Goal: Task Accomplishment & Management: Use online tool/utility

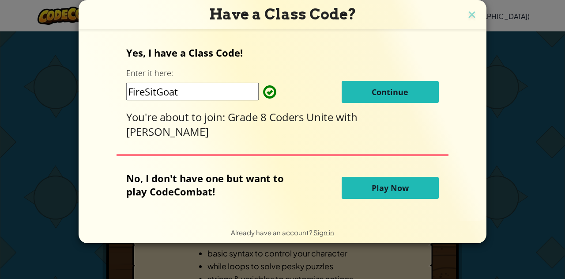
click at [379, 91] on span "Continue" at bounding box center [390, 92] width 37 height 11
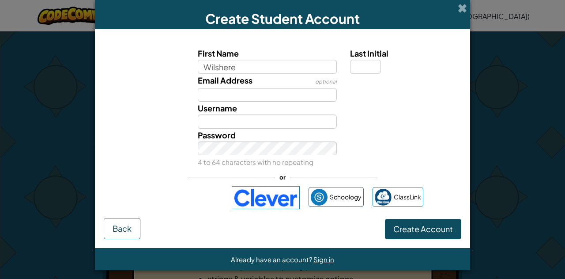
type input "Wilshere"
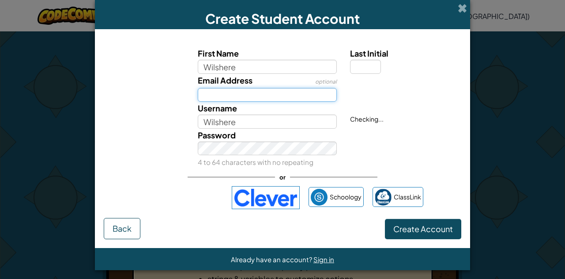
click at [208, 93] on input "Email Address" at bounding box center [268, 95] width 140 height 14
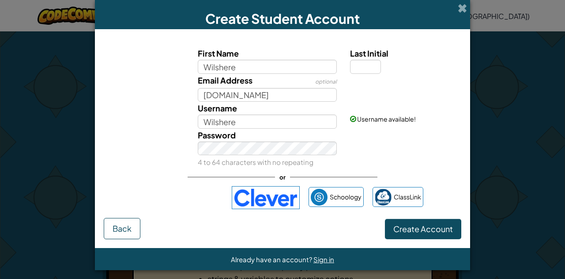
click at [419, 237] on button "Create Account" at bounding box center [423, 229] width 76 height 20
click at [253, 96] on input "Wilshere.Tung.sac.on.ca" at bounding box center [268, 95] width 140 height 14
click at [254, 97] on input "Wilshere.Tung.sac.on.ca" at bounding box center [268, 95] width 140 height 14
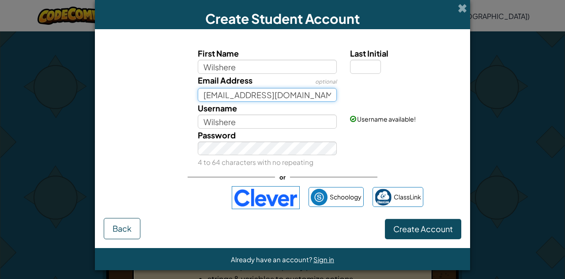
type input "Wilshere.Tung@sac.on.ca"
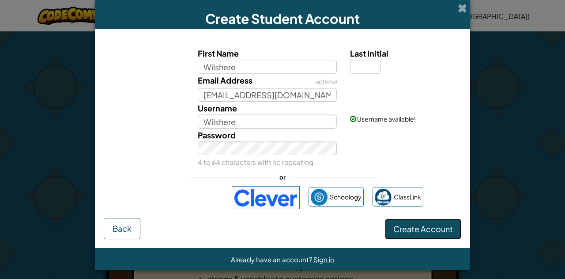
click at [421, 232] on span "Create Account" at bounding box center [423, 228] width 60 height 10
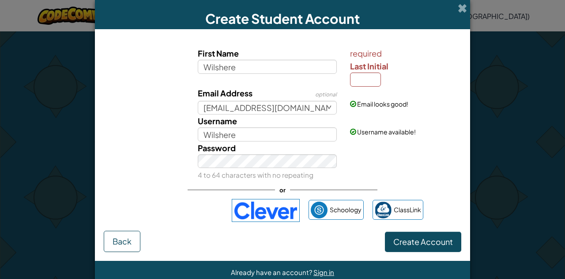
click at [367, 79] on input "Last Initial" at bounding box center [365, 79] width 31 height 14
type input "T"
click at [417, 249] on button "Create Account" at bounding box center [423, 241] width 76 height 20
type input "WilshereT"
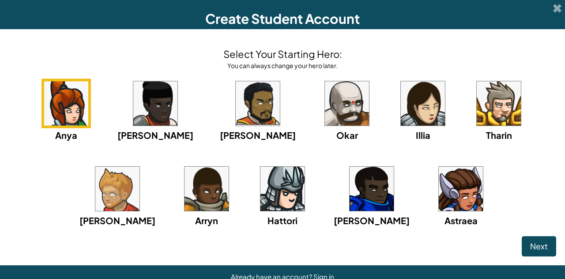
click at [439, 192] on img at bounding box center [461, 188] width 44 height 44
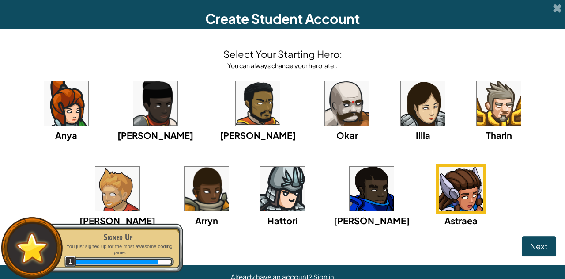
click at [530, 244] on span "Next" at bounding box center [539, 246] width 18 height 10
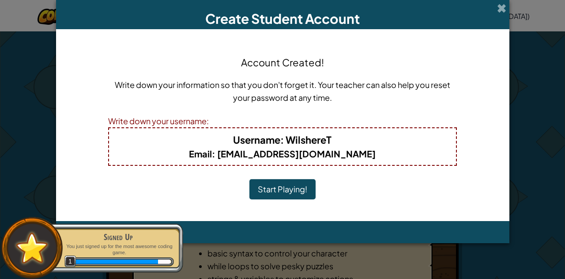
click at [280, 196] on button "Start Playing!" at bounding box center [282, 189] width 66 height 20
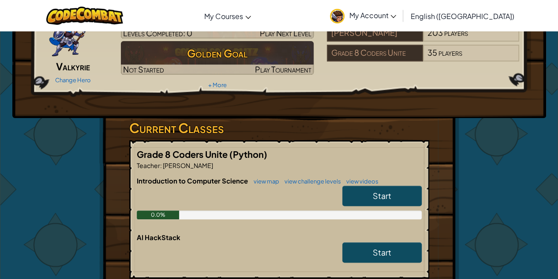
scroll to position [77, 0]
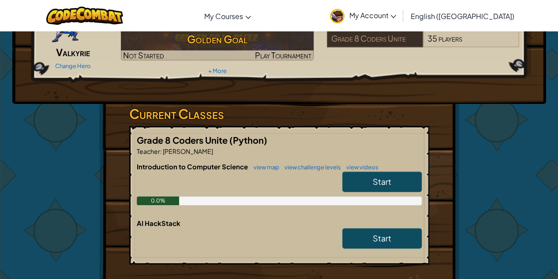
click at [400, 187] on link "Start" at bounding box center [382, 181] width 79 height 20
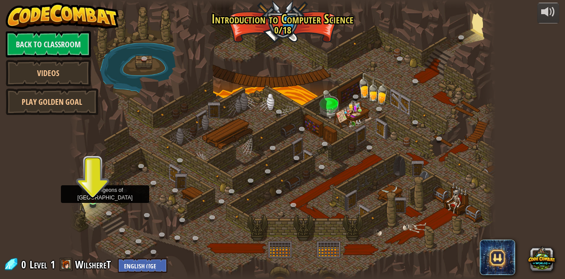
click at [94, 196] on img at bounding box center [93, 189] width 10 height 23
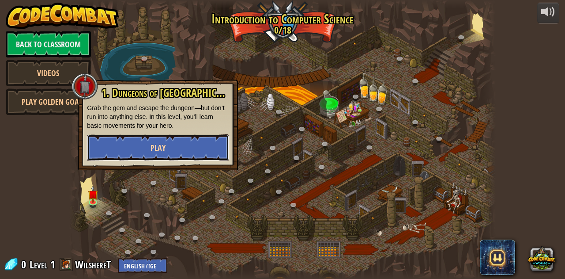
click at [140, 156] on button "Play" at bounding box center [158, 147] width 142 height 26
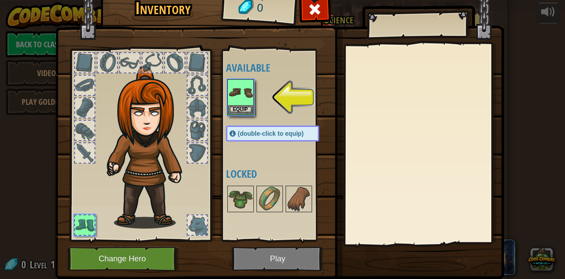
click at [267, 263] on img at bounding box center [279, 119] width 449 height 321
click at [237, 109] on button "Equip" at bounding box center [240, 109] width 25 height 9
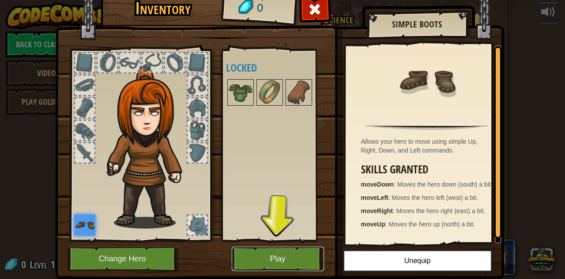
click at [272, 256] on button "Play" at bounding box center [278, 258] width 92 height 24
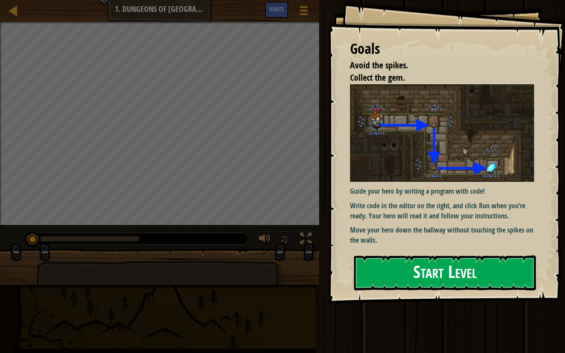
click at [415, 256] on button "Start Level" at bounding box center [445, 273] width 182 height 35
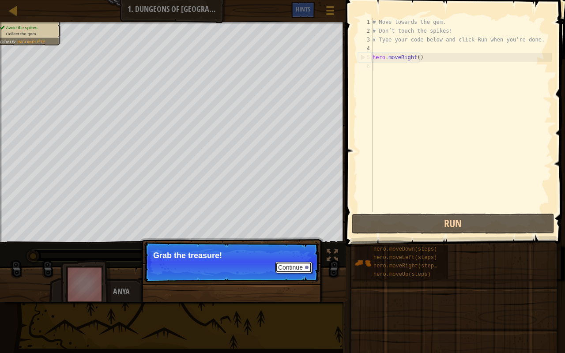
click at [292, 271] on button "Continue" at bounding box center [293, 267] width 37 height 11
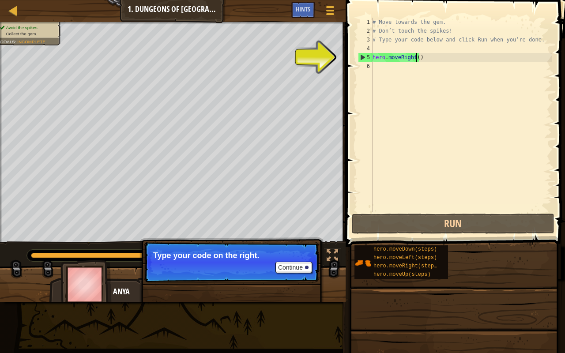
click at [416, 57] on div "# Move towards the gem. # Don’t touch the spikes! # Type your code below and cl…" at bounding box center [461, 124] width 181 height 212
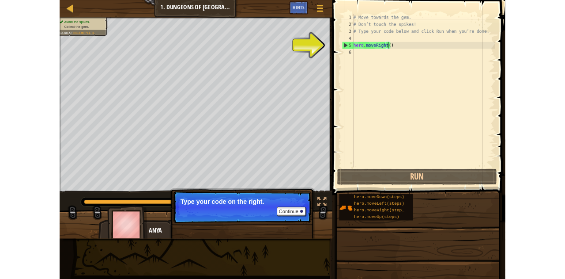
scroll to position [4, 4]
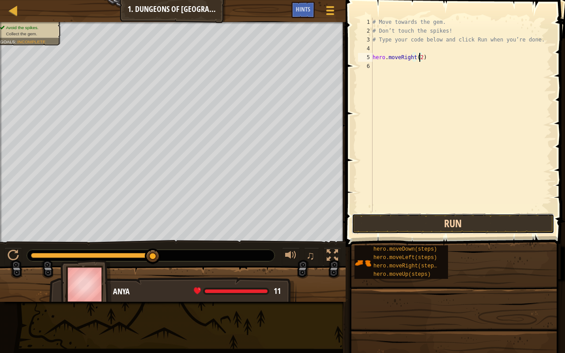
click at [430, 223] on button "Run" at bounding box center [453, 224] width 203 height 20
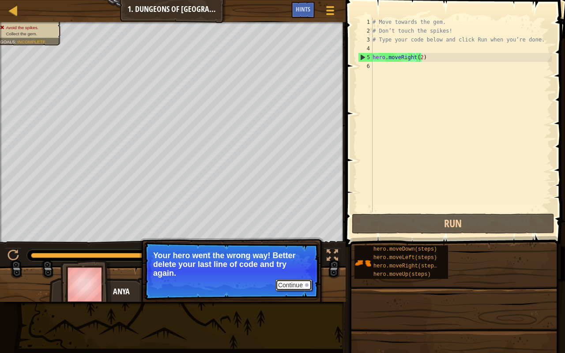
click at [297, 278] on button "Continue" at bounding box center [293, 284] width 37 height 11
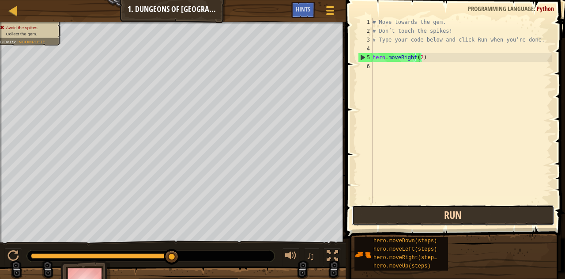
click at [424, 217] on button "Run" at bounding box center [453, 215] width 203 height 20
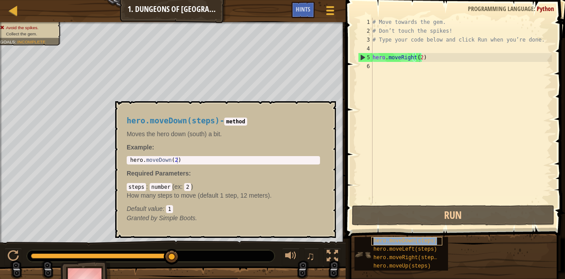
click at [408, 241] on span "hero.moveDown(steps)" at bounding box center [405, 241] width 64 height 6
type textarea "hero.moveRhero.moveDown(steps)ight(2)"
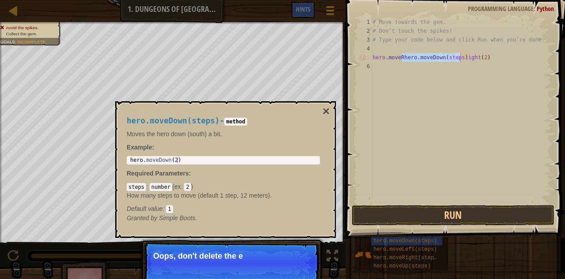
click at [402, 57] on div "# Move towards the gem. # Don’t touch the spikes! # Type your code below and cl…" at bounding box center [461, 110] width 181 height 185
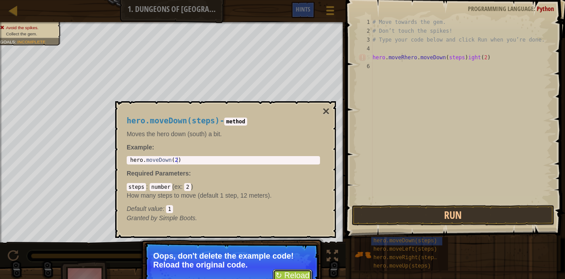
click at [286, 273] on button "↻ Reload" at bounding box center [292, 275] width 39 height 13
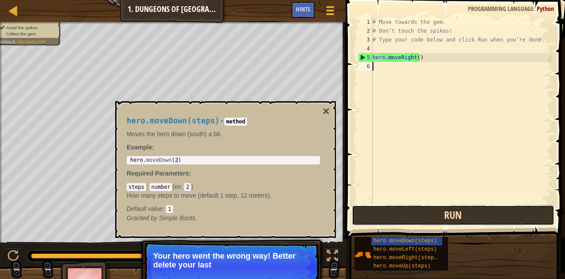
click at [478, 211] on button "Run" at bounding box center [453, 215] width 203 height 20
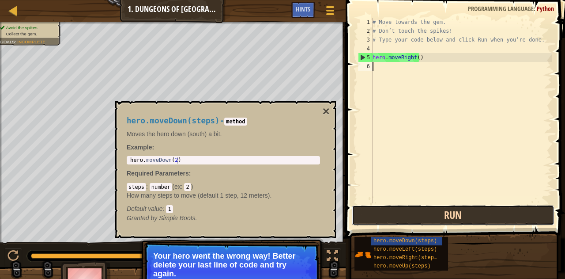
click at [478, 211] on button "Run" at bounding box center [453, 215] width 203 height 20
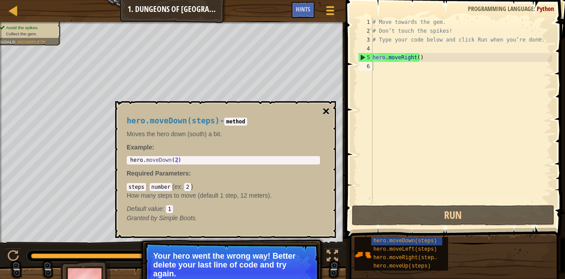
click at [324, 109] on button "×" at bounding box center [326, 111] width 7 height 12
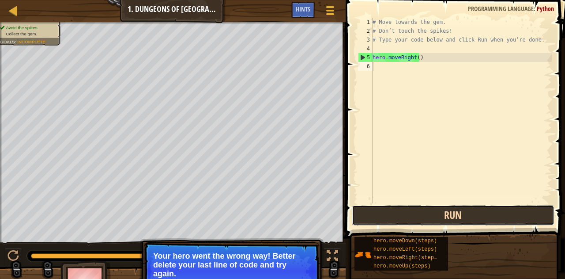
click at [366, 217] on button "Run" at bounding box center [453, 215] width 203 height 20
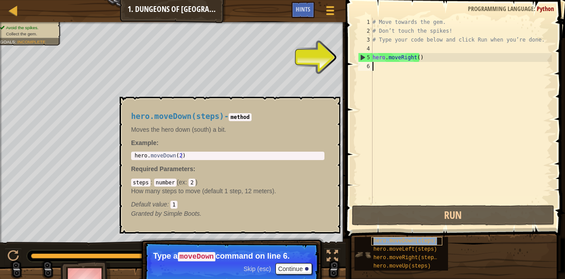
click at [410, 242] on span "hero.moveDown(steps)" at bounding box center [405, 241] width 64 height 6
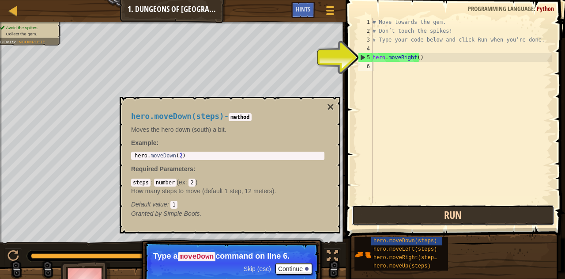
click at [399, 210] on button "Run" at bounding box center [453, 215] width 203 height 20
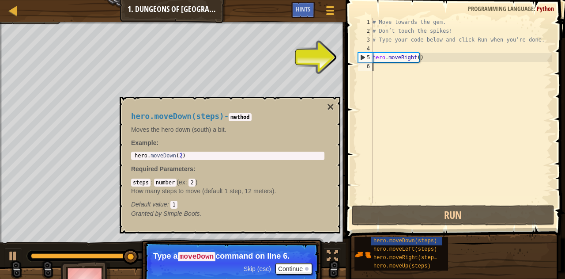
click at [381, 70] on div "# Move towards the gem. # Don’t touch the spikes! # Type your code below and cl…" at bounding box center [461, 119] width 181 height 203
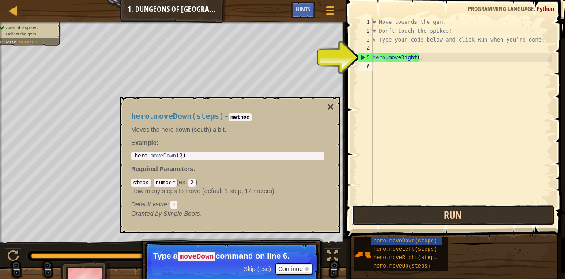
click at [468, 221] on button "Run" at bounding box center [453, 215] width 203 height 20
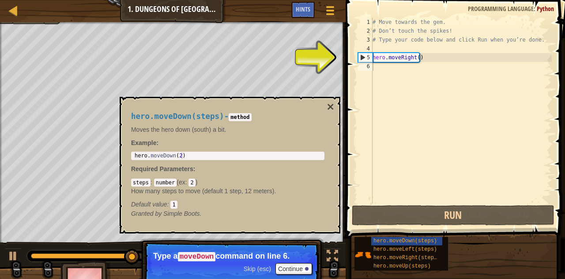
click at [222, 152] on div "1 hero . moveDown ( 2 ) ההההההההההההההההההההההההההההההההההההההההההההההההההההההה…" at bounding box center [227, 155] width 193 height 8
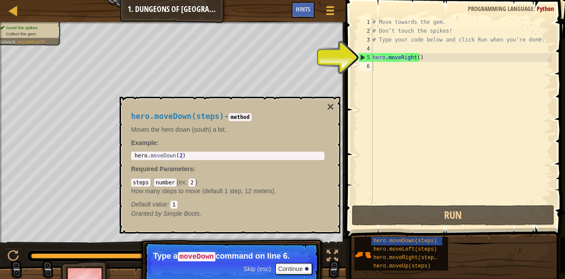
click at [385, 70] on div "# Move towards the gem. # Don’t touch the spikes! # Type your code below and cl…" at bounding box center [461, 119] width 181 height 203
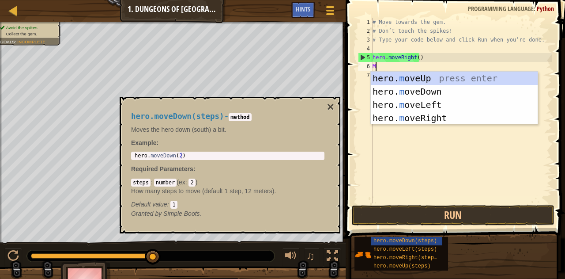
type textarea "Mo"
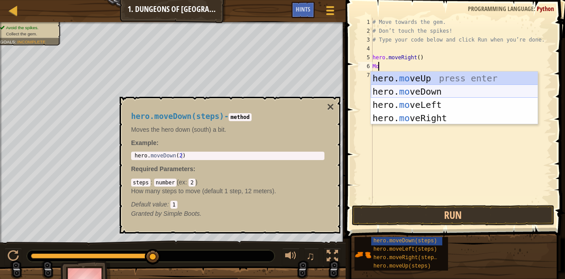
click at [404, 97] on div "hero. mo veUp press enter hero. mo veDown press enter hero. mo veLeft press ent…" at bounding box center [454, 111] width 167 height 79
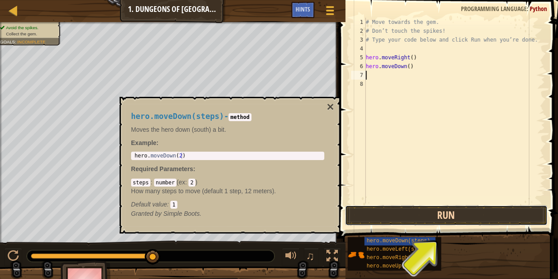
click at [414, 219] on button "Run" at bounding box center [446, 215] width 203 height 20
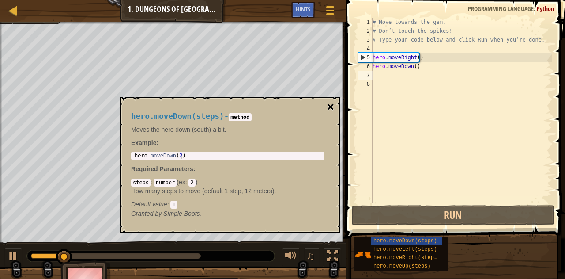
click at [329, 108] on button "×" at bounding box center [330, 107] width 7 height 12
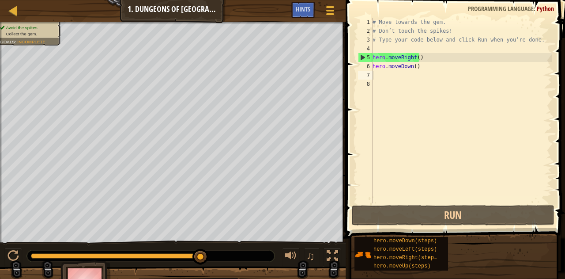
click at [379, 73] on div "# Move towards the gem. # Don’t touch the spikes! # Type your code below and cl…" at bounding box center [461, 119] width 181 height 203
type textarea "m"
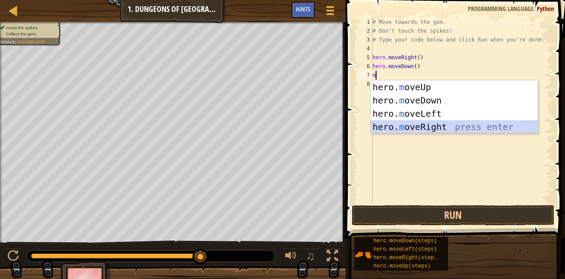
click at [422, 128] on div "hero. m oveUp press enter hero. m oveDown press enter hero. m oveLeft press ent…" at bounding box center [454, 119] width 167 height 79
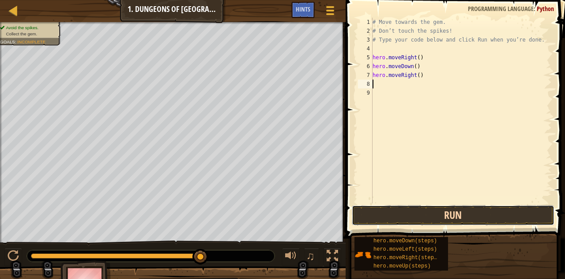
click at [438, 208] on button "Run" at bounding box center [453, 215] width 203 height 20
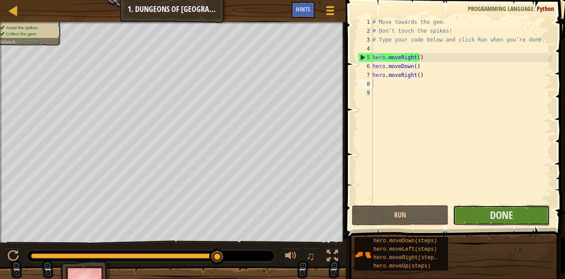
click at [468, 216] on button "Done" at bounding box center [501, 215] width 97 height 20
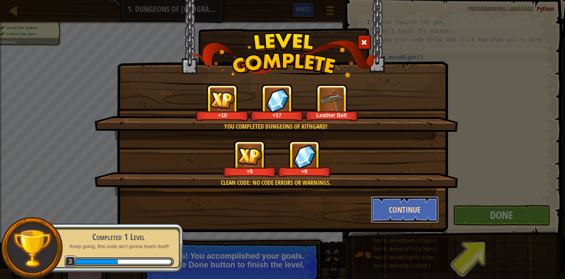
click at [396, 206] on button "Continue" at bounding box center [405, 209] width 68 height 26
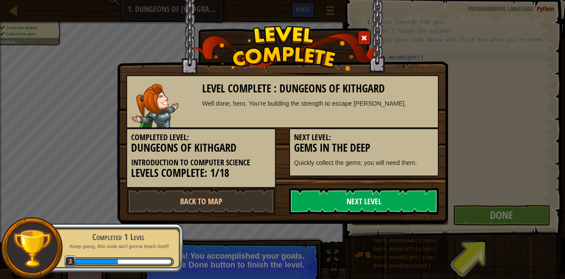
click at [335, 200] on link "Next Level" at bounding box center [364, 201] width 150 height 26
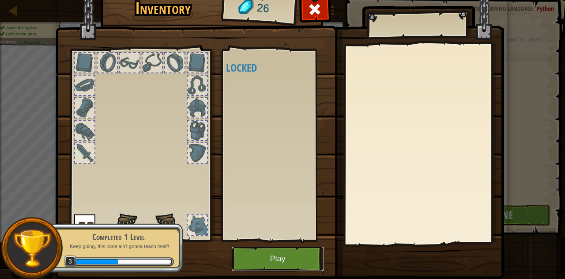
click at [274, 263] on button "Play" at bounding box center [278, 258] width 92 height 24
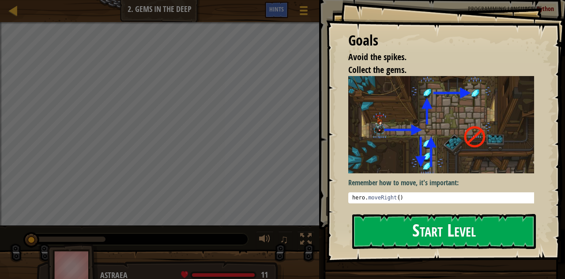
click at [382, 224] on button "Start Level" at bounding box center [444, 231] width 184 height 35
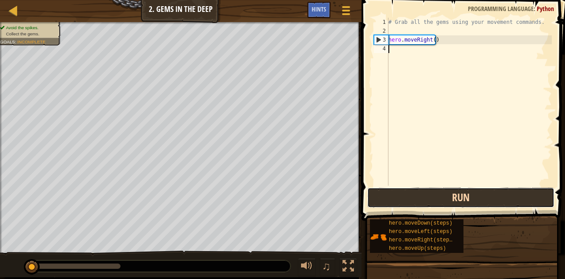
click at [428, 201] on button "Run" at bounding box center [460, 197] width 187 height 20
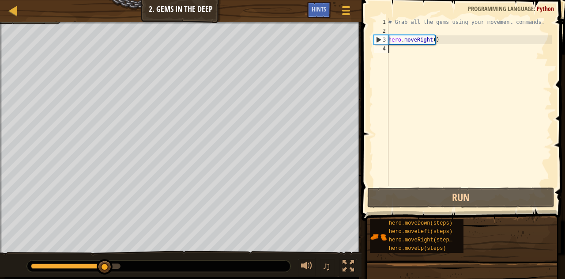
type textarea "m"
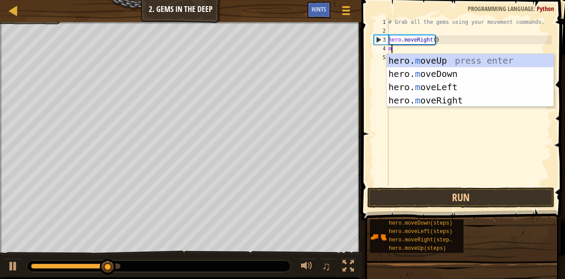
scroll to position [4, 0]
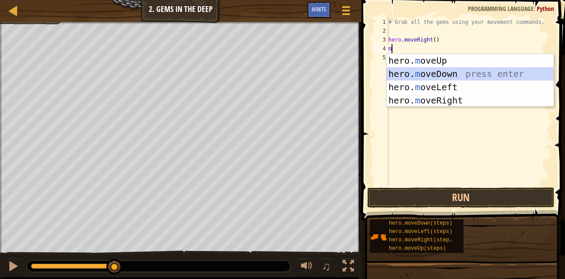
click at [421, 78] on div "hero. m oveUp press enter hero. m oveDown press enter hero. m oveLeft press ent…" at bounding box center [470, 93] width 167 height 79
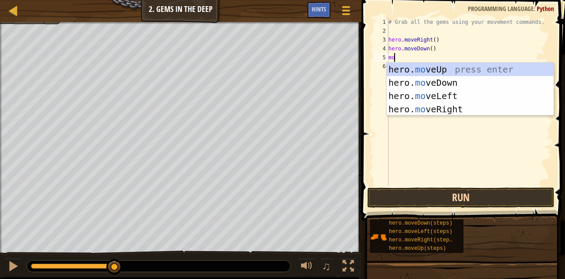
type textarea "mov"
click at [443, 68] on div "hero. mov eUp press enter hero. mov eDown press enter hero. mov eLeft press ent…" at bounding box center [470, 102] width 167 height 79
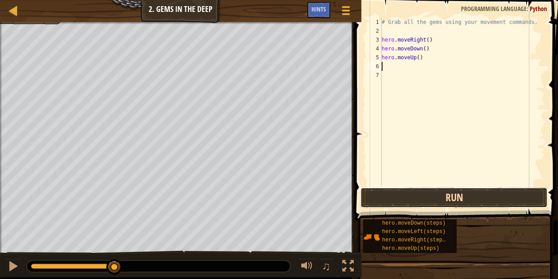
click at [445, 198] on button "Run" at bounding box center [454, 197] width 187 height 20
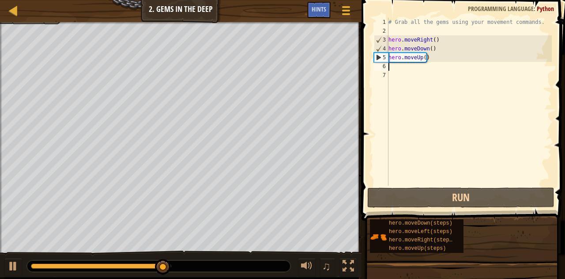
type textarea "m"
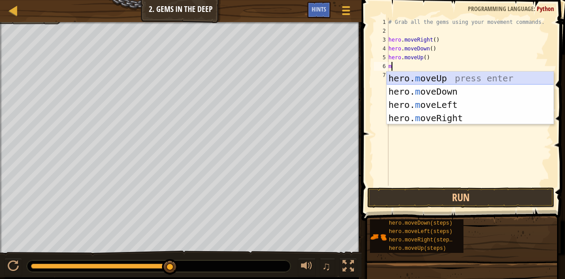
click at [440, 79] on div "hero. m oveUp press enter hero. m oveDown press enter hero. m oveLeft press ent…" at bounding box center [470, 111] width 167 height 79
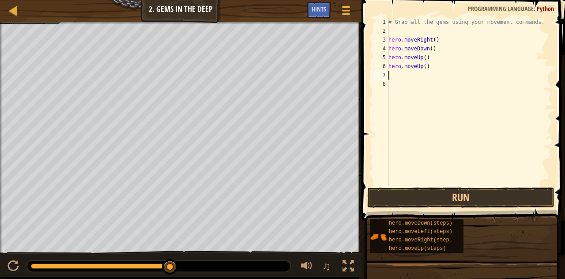
type textarea "m"
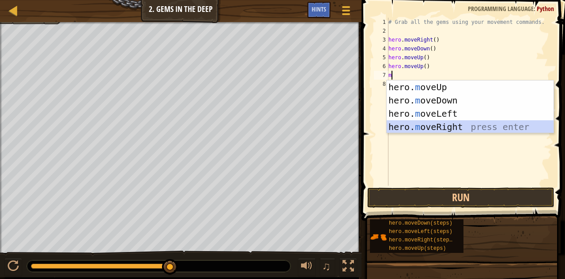
click at [434, 122] on div "hero. m oveUp press enter hero. m oveDown press enter hero. m oveLeft press ent…" at bounding box center [470, 119] width 167 height 79
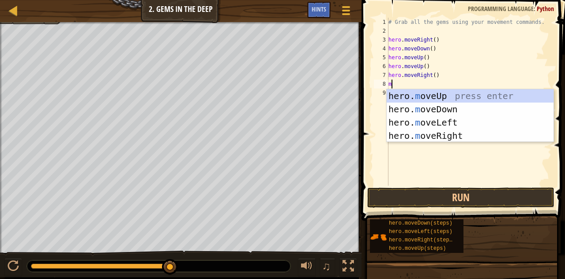
type textarea "mo"
click at [438, 109] on div "hero. mo veUp press enter hero. mo veDown press enter hero. mo veLeft press ent…" at bounding box center [470, 128] width 167 height 79
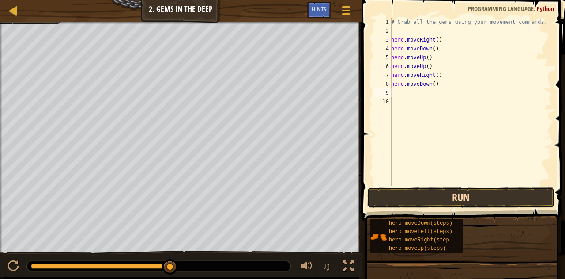
click at [412, 204] on button "Run" at bounding box center [460, 197] width 187 height 20
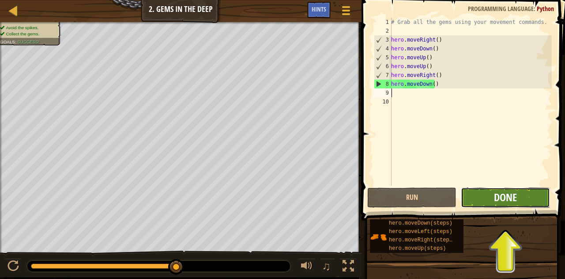
click at [506, 196] on span "Done" at bounding box center [505, 197] width 23 height 14
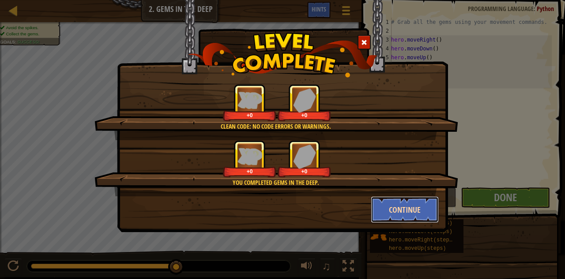
click at [392, 202] on button "Continue" at bounding box center [405, 209] width 68 height 26
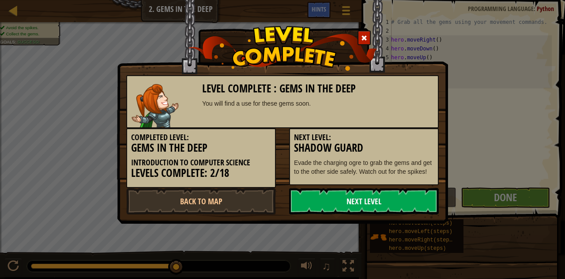
click at [390, 201] on link "Next Level" at bounding box center [364, 201] width 150 height 26
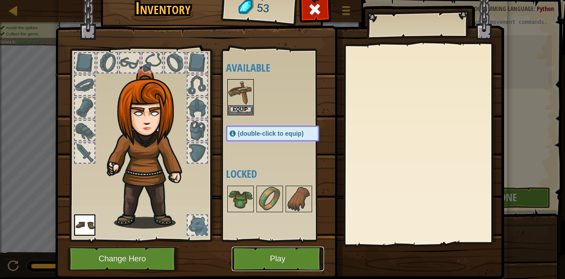
click at [259, 257] on button "Play" at bounding box center [278, 258] width 92 height 24
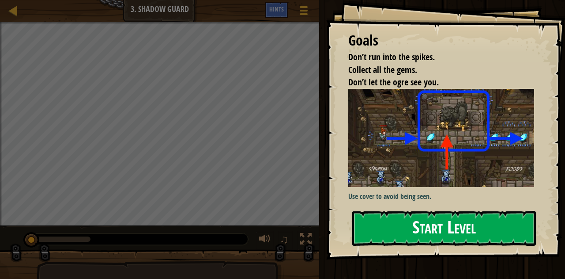
click at [428, 230] on button "Start Level" at bounding box center [444, 228] width 184 height 35
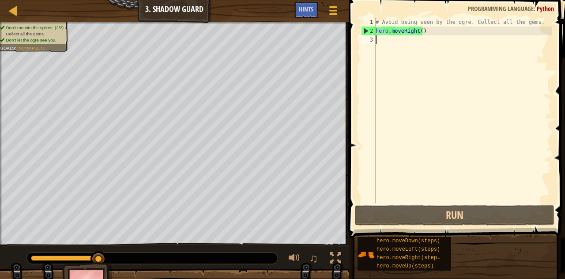
type textarea "m"
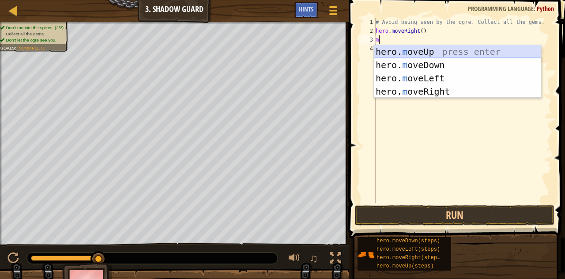
click at [454, 47] on div "hero. m oveUp press enter hero. m oveDown press enter hero. m oveLeft press ent…" at bounding box center [457, 84] width 167 height 79
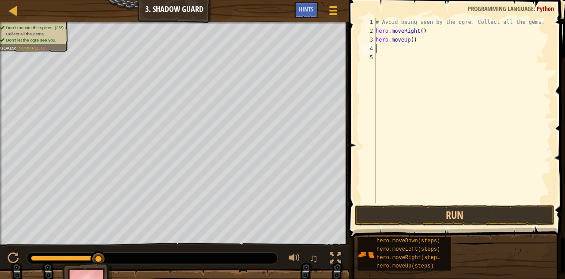
type textarea "m"
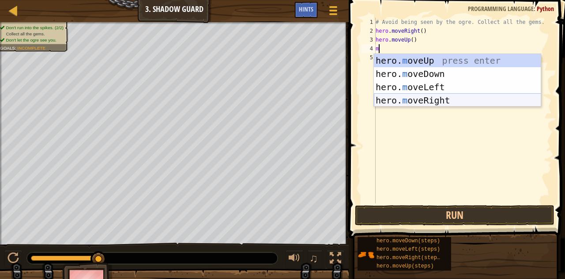
click at [437, 101] on div "hero. m oveUp press enter hero. m oveDown press enter hero. m oveLeft press ent…" at bounding box center [457, 93] width 167 height 79
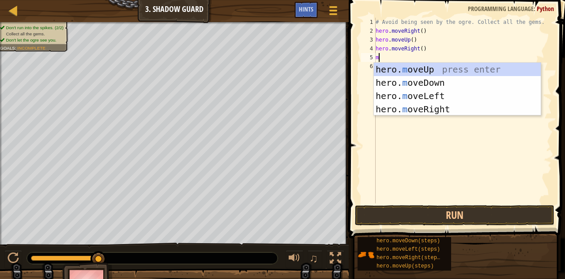
type textarea "m"
click at [433, 79] on div "hero. m oveUp press enter hero. m oveDown press enter hero. m oveLeft press ent…" at bounding box center [457, 102] width 167 height 79
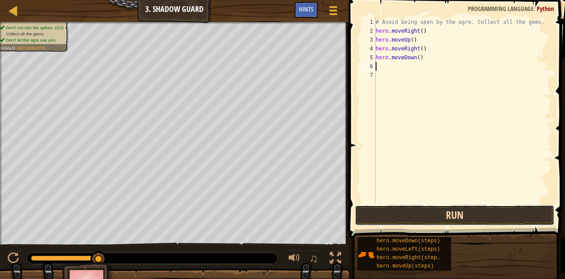
click at [398, 215] on button "Run" at bounding box center [455, 215] width 200 height 20
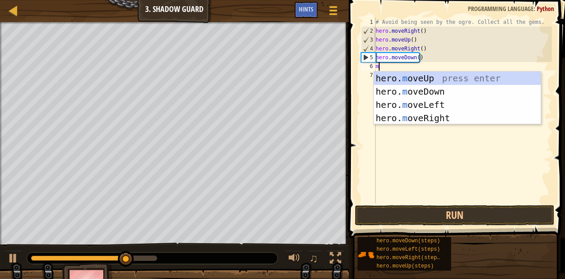
type textarea "mo"
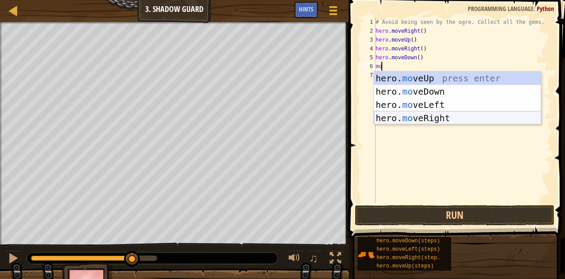
click at [402, 117] on div "hero. mo veUp press enter hero. mo veDown press enter hero. mo veLeft press ent…" at bounding box center [457, 111] width 167 height 79
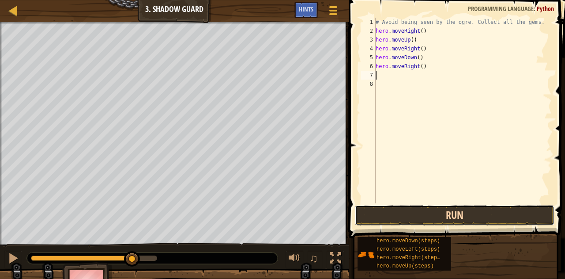
click at [397, 217] on button "Run" at bounding box center [455, 215] width 200 height 20
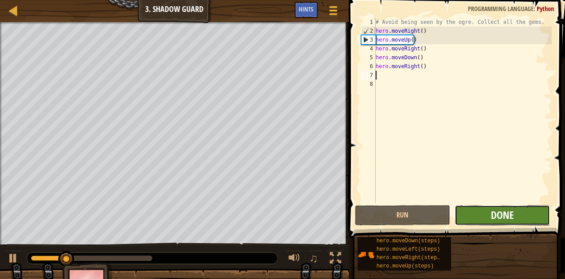
click at [512, 215] on span "Done" at bounding box center [502, 214] width 23 height 14
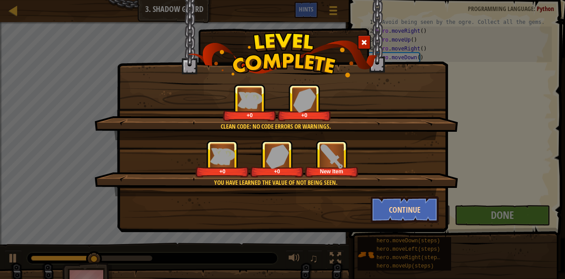
click at [420, 213] on button "Continue" at bounding box center [405, 209] width 68 height 26
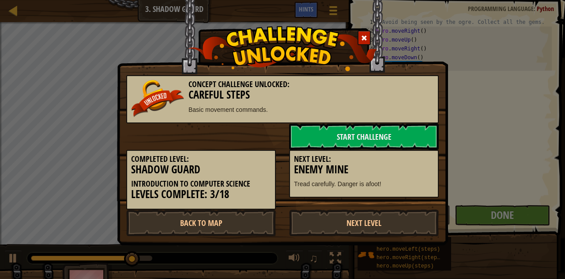
click at [380, 226] on link "Next Level" at bounding box center [364, 222] width 150 height 26
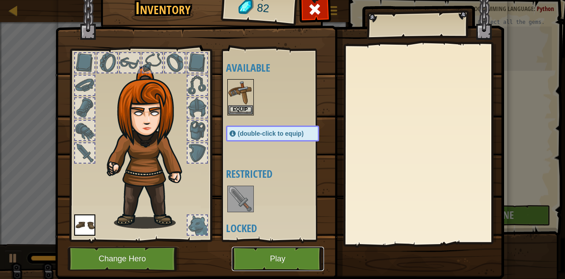
click at [296, 264] on button "Play" at bounding box center [278, 258] width 92 height 24
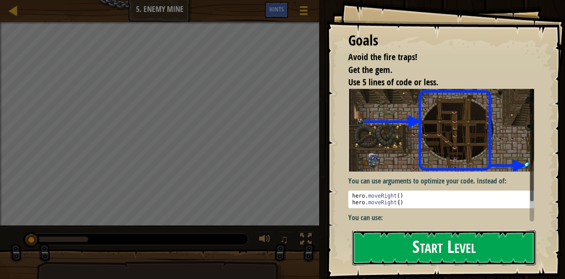
click at [391, 245] on button "Start Level" at bounding box center [444, 247] width 184 height 35
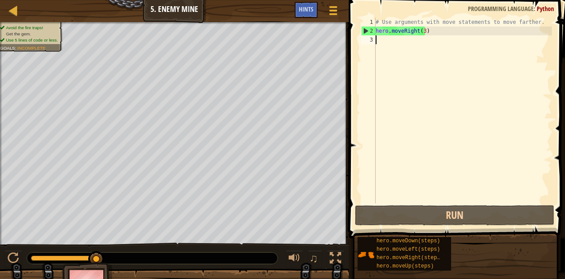
type textarea "m"
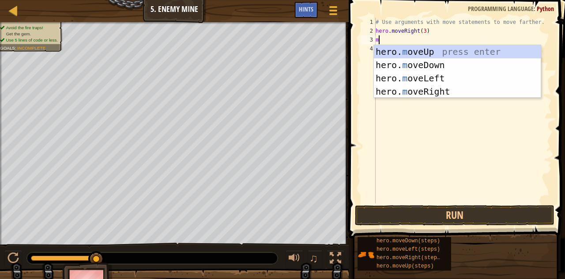
click at [461, 62] on div "hero. m oveUp press enter hero. m oveDown press enter hero. m oveLeft press ent…" at bounding box center [457, 84] width 167 height 79
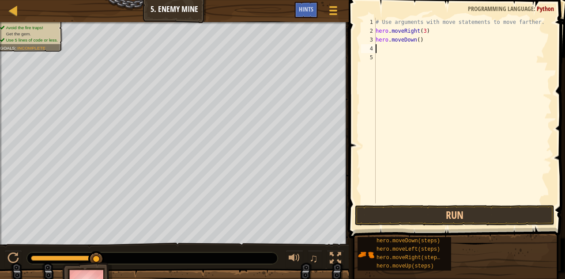
click at [450, 41] on div "# Use arguments with move statements to move farther. hero . moveRight ( 3 ) he…" at bounding box center [463, 119] width 178 height 203
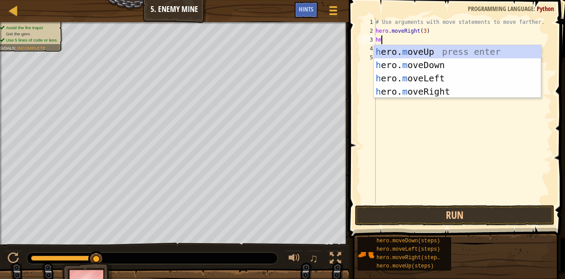
type textarea "h"
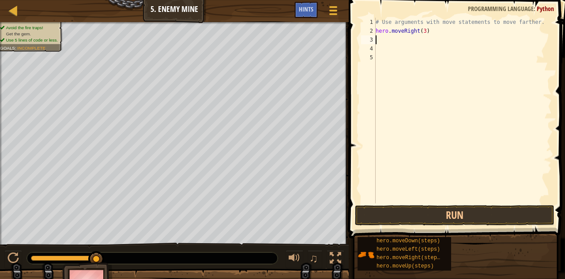
type textarea "m"
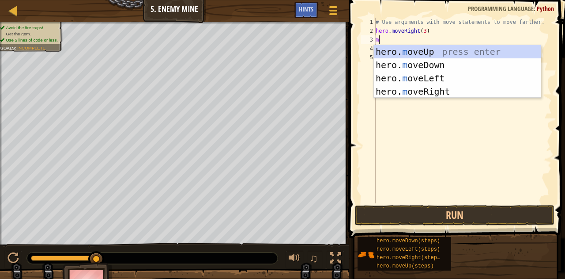
click at [474, 48] on div "hero. m oveUp press enter hero. m oveDown press enter hero. m oveLeft press ent…" at bounding box center [457, 84] width 167 height 79
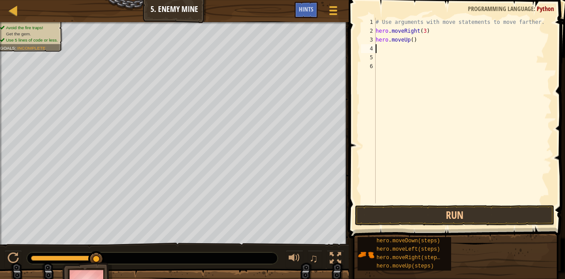
type textarea "m"
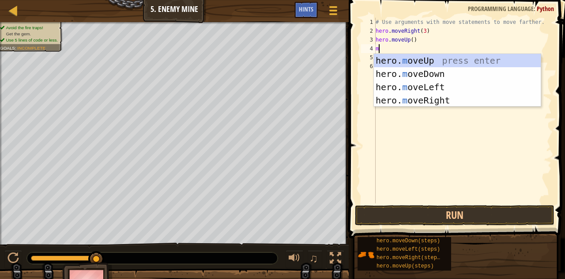
click at [452, 98] on div "hero. m oveUp press enter hero. m oveDown press enter hero. m oveLeft press ent…" at bounding box center [457, 93] width 167 height 79
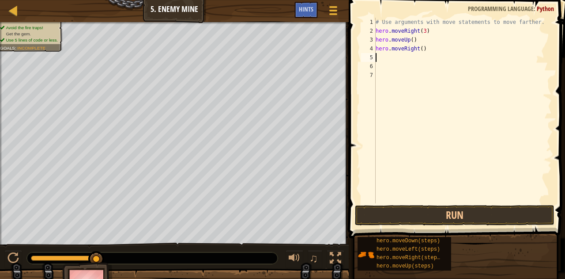
type textarea "m"
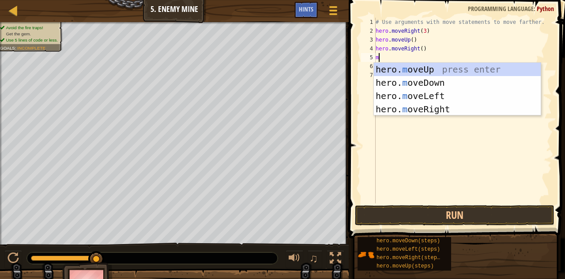
click at [457, 82] on div "hero. m oveUp press enter hero. m oveDown press enter hero. m oveLeft press ent…" at bounding box center [457, 102] width 167 height 79
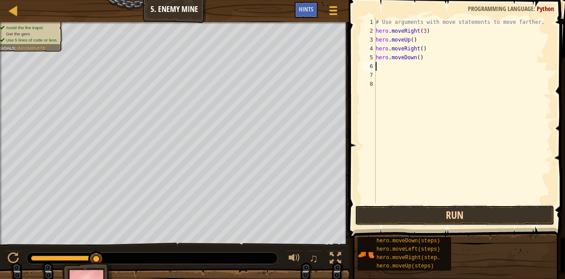
click at [493, 209] on button "Run" at bounding box center [455, 215] width 200 height 20
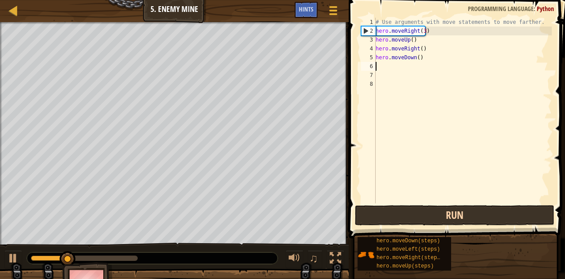
type textarea "m"
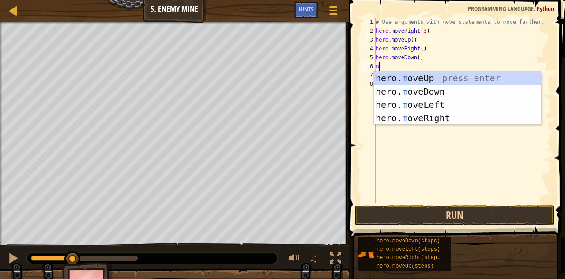
click at [449, 90] on div "hero. m oveUp press enter hero. m oveDown press enter hero. m oveLeft press ent…" at bounding box center [457, 111] width 167 height 79
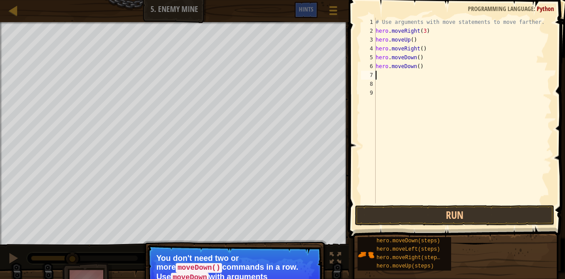
click at [423, 66] on div "# Use arguments with move statements to move farther. hero . moveRight ( 3 ) he…" at bounding box center [463, 119] width 178 height 203
type textarea "h"
type textarea "m"
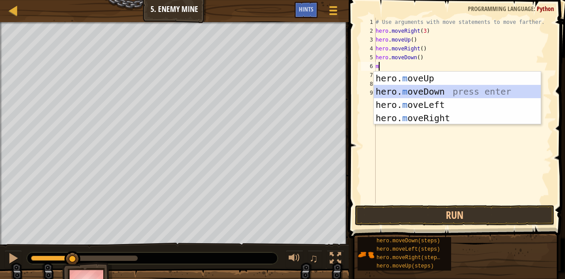
click at [429, 87] on div "hero. m oveUp press enter hero. m oveDown press enter hero. m oveLeft press ent…" at bounding box center [457, 111] width 167 height 79
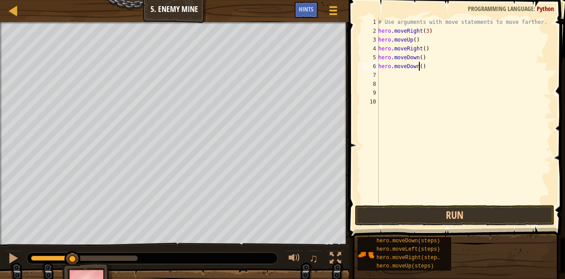
click at [419, 66] on div "# Use arguments with move statements to move farther. hero . moveRight ( 3 ) he…" at bounding box center [464, 119] width 175 height 203
type textarea "hero.moveDown(3)"
click at [394, 75] on div "# Use arguments with move statements to move farther. hero . moveRight ( 3 ) he…" at bounding box center [464, 119] width 175 height 203
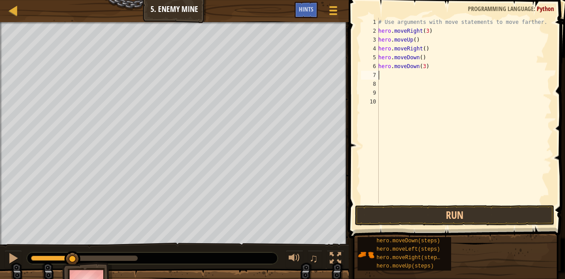
type textarea "m"
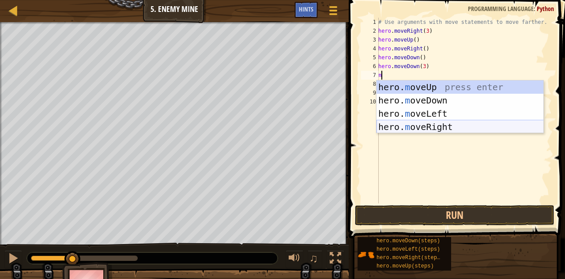
click at [406, 127] on div "hero. m oveUp press enter hero. m oveDown press enter hero. m oveLeft press ent…" at bounding box center [460, 119] width 167 height 79
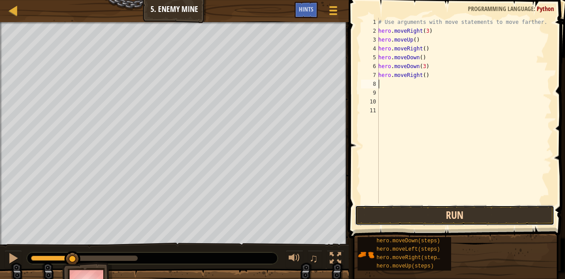
click at [426, 214] on button "Run" at bounding box center [455, 215] width 200 height 20
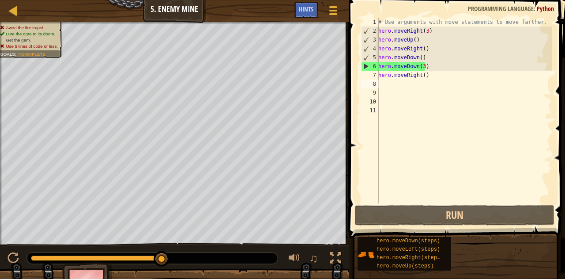
click at [422, 65] on div "# Use arguments with move statements to move farther. hero . moveRight ( 3 ) he…" at bounding box center [464, 119] width 175 height 203
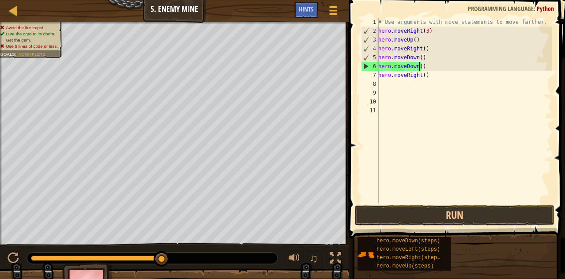
scroll to position [4, 3]
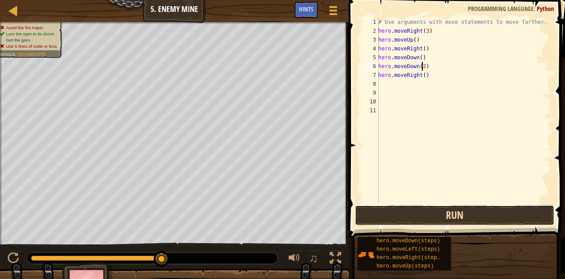
click at [431, 214] on button "Run" at bounding box center [455, 215] width 200 height 20
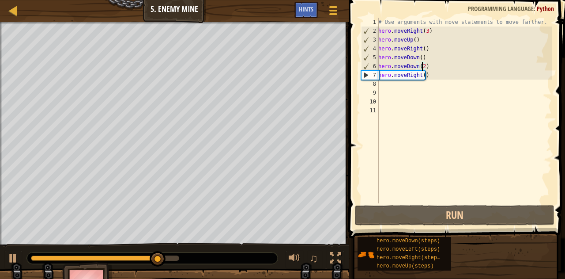
click at [421, 76] on div "# Use arguments with move statements to move farther. hero . moveRight ( 3 ) he…" at bounding box center [464, 119] width 175 height 203
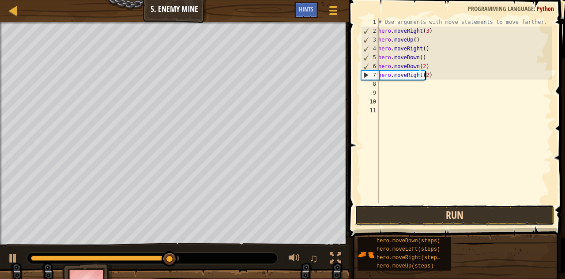
click at [496, 215] on button "Run" at bounding box center [455, 215] width 200 height 20
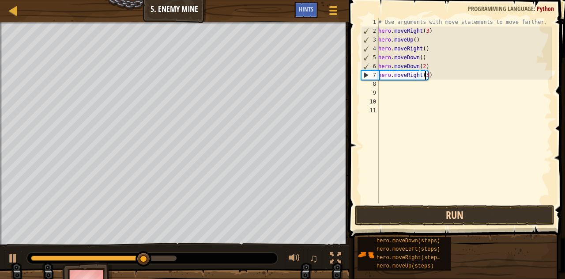
type textarea "hero.moveRight(3)"
click at [471, 218] on button "Run" at bounding box center [455, 215] width 200 height 20
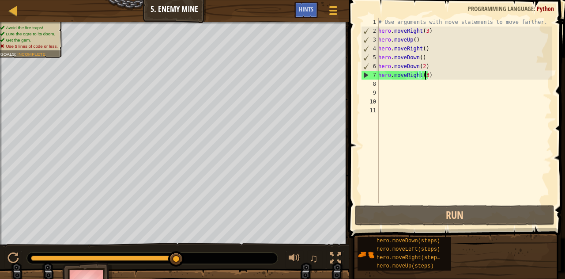
click at [2, 11] on div "Map Introduction to Computer Science 5. Enemy Mine Game Menu Done Hints" at bounding box center [174, 11] width 349 height 22
click at [7, 11] on div "Map Introduction to Computer Science 5. Enemy Mine Game Menu Done Hints" at bounding box center [174, 11] width 349 height 22
click at [11, 11] on div at bounding box center [13, 10] width 11 height 11
